Goal: Transaction & Acquisition: Purchase product/service

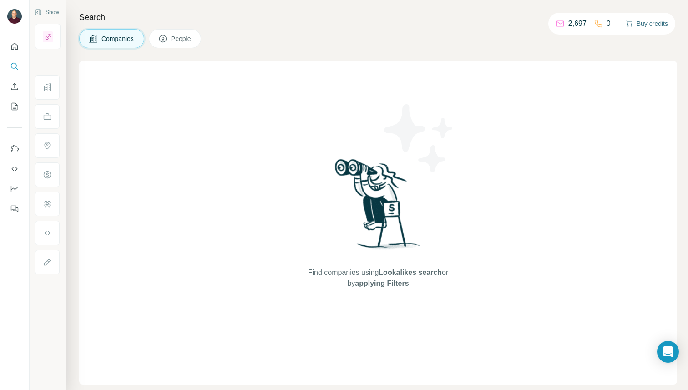
click at [643, 25] on button "Buy credits" at bounding box center [647, 23] width 42 height 13
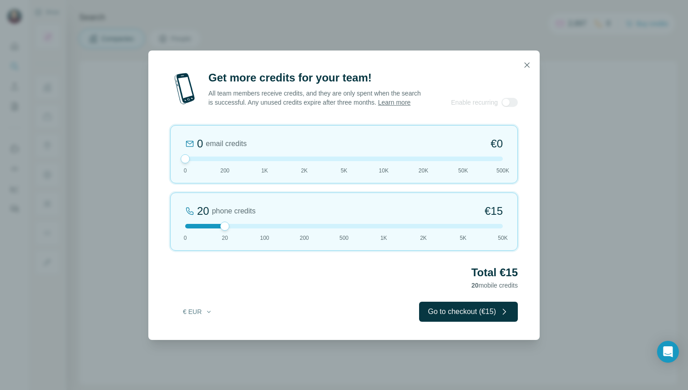
drag, startPoint x: 224, startPoint y: 163, endPoint x: 165, endPoint y: 163, distance: 59.6
click at [165, 163] on div "Get more credits for your team! All team members receive credits, and they are …" at bounding box center [344, 206] width 392 height 270
click at [497, 313] on button "Go to checkout (€15)" at bounding box center [468, 312] width 99 height 20
